Goal: Download file/media

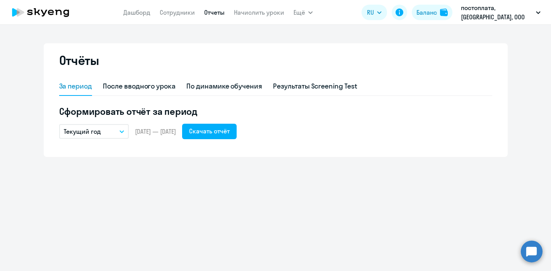
click at [120, 130] on icon "button" at bounding box center [121, 131] width 5 height 3
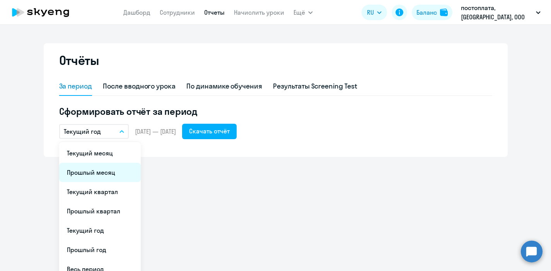
click at [116, 172] on li "Прошлый месяц" at bounding box center [100, 172] width 82 height 19
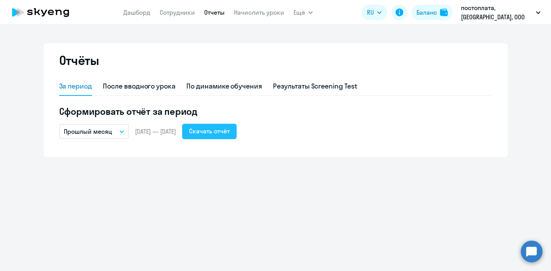
click at [226, 132] on div "Скачать отчёт" at bounding box center [209, 130] width 41 height 9
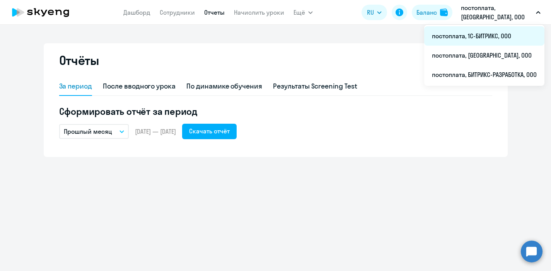
click at [484, 36] on li "постоплата, 1С-БИТРИКС, ООО" at bounding box center [484, 35] width 120 height 19
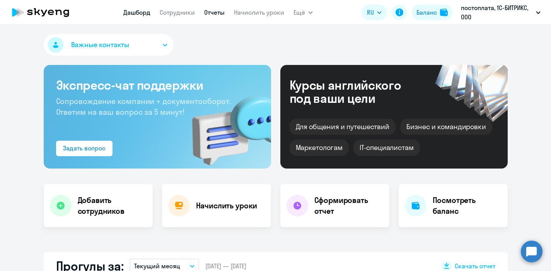
click at [207, 11] on link "Отчеты" at bounding box center [214, 13] width 20 height 8
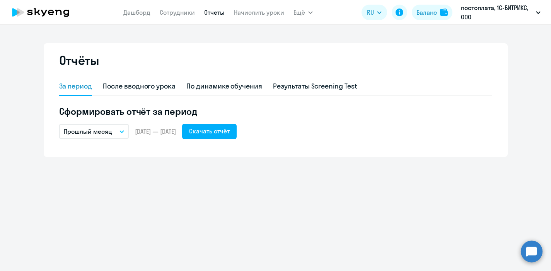
click at [123, 131] on icon "button" at bounding box center [122, 132] width 4 height 2
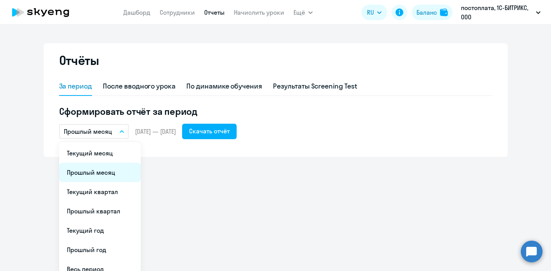
click at [105, 172] on li "Прошлый месяц" at bounding box center [100, 172] width 82 height 19
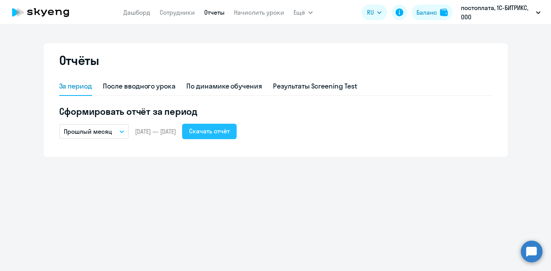
click at [230, 130] on div "Скачать отчёт" at bounding box center [209, 130] width 41 height 9
